Goal: Communication & Community: Answer question/provide support

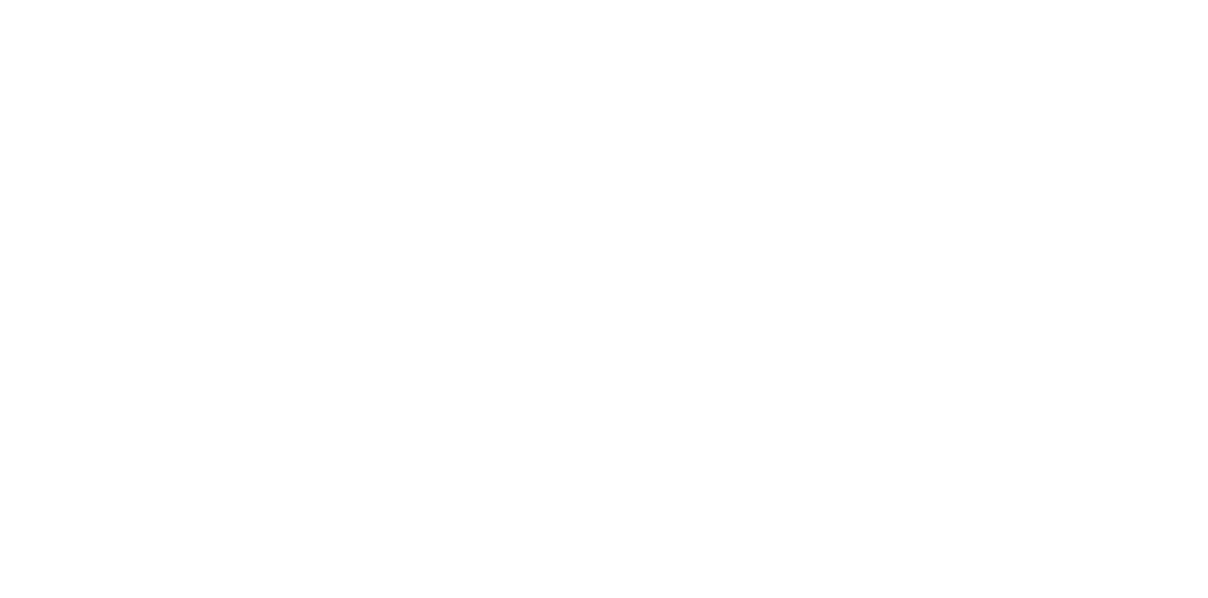
click at [250, 151] on button "Collaborate" at bounding box center [160, 165] width 179 height 47
click at [1010, 96] on button "Close" at bounding box center [975, 105] width 69 height 30
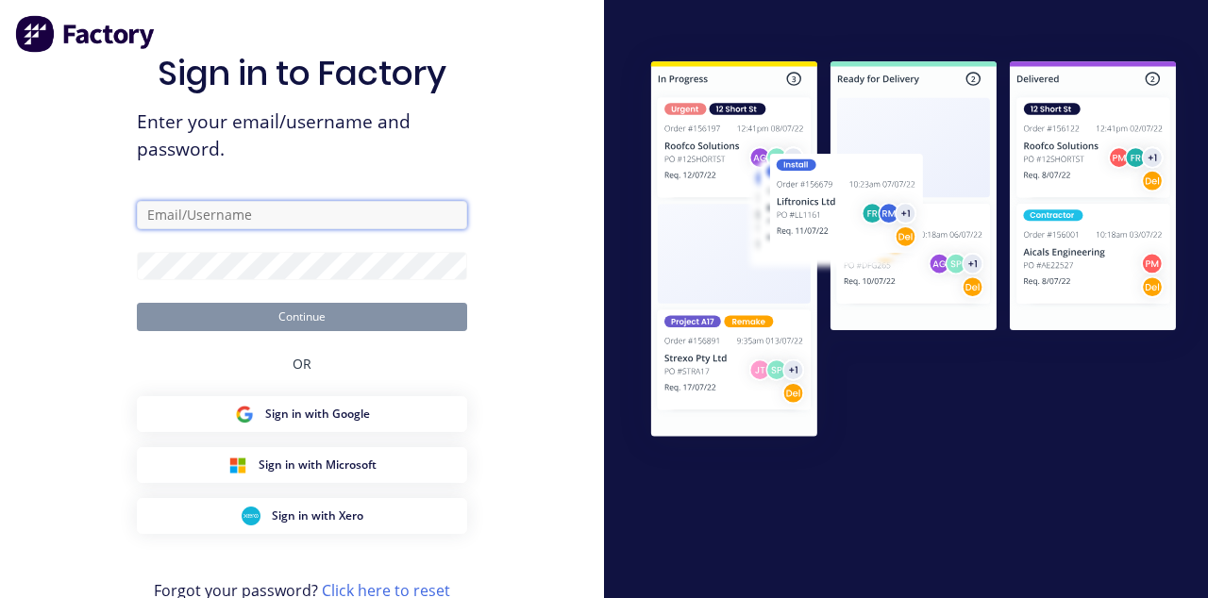
click at [172, 229] on input "text" at bounding box center [302, 215] width 330 height 28
type input "[EMAIL_ADDRESS][DOMAIN_NAME]"
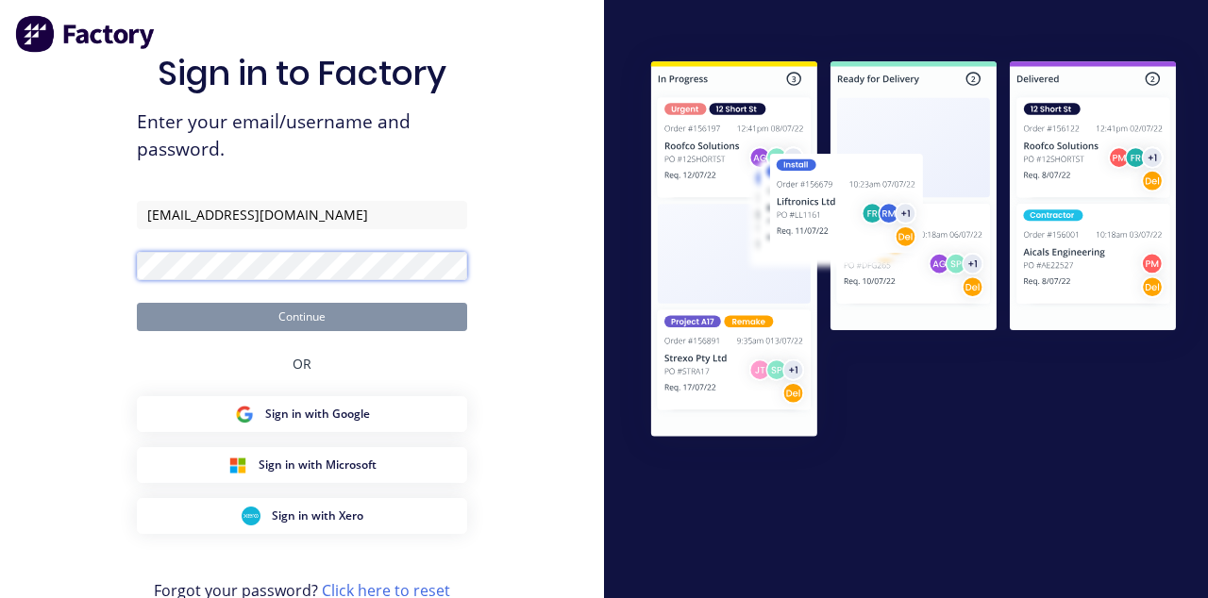
click at [137, 303] on button "Continue" at bounding box center [302, 317] width 330 height 28
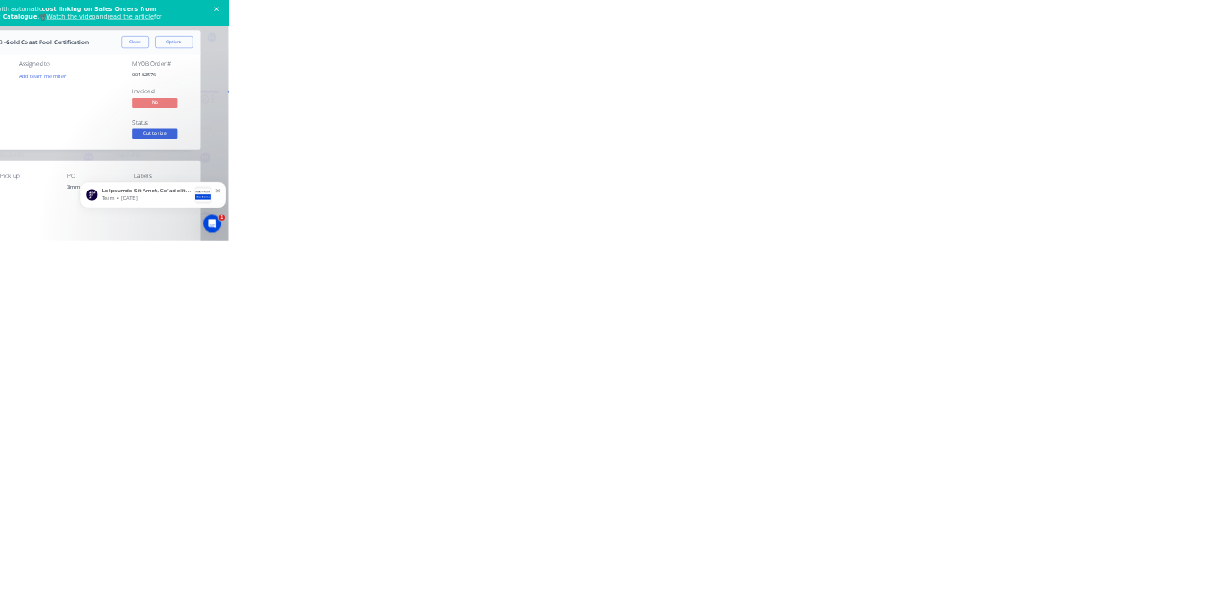
click at [113, 168] on icon at bounding box center [106, 167] width 13 height 11
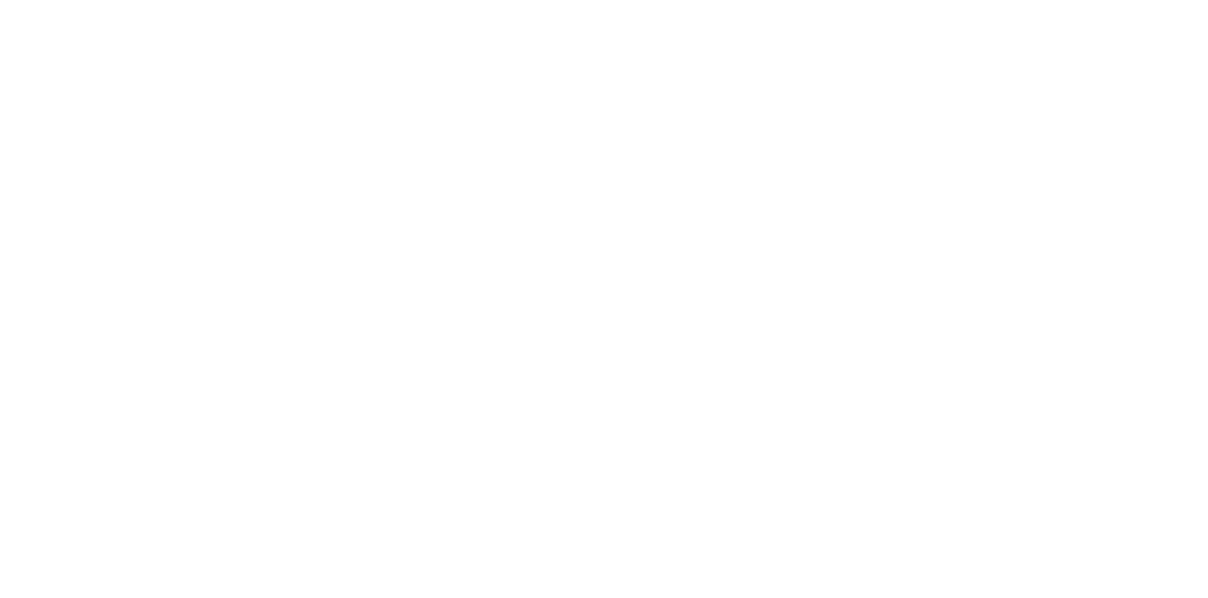
click at [850, 560] on div "Add a message..." at bounding box center [606, 545] width 485 height 28
click at [1062, 560] on button "Send" at bounding box center [1024, 545] width 75 height 28
click at [1010, 101] on button "Close" at bounding box center [975, 105] width 69 height 30
